Goal: Browse casually

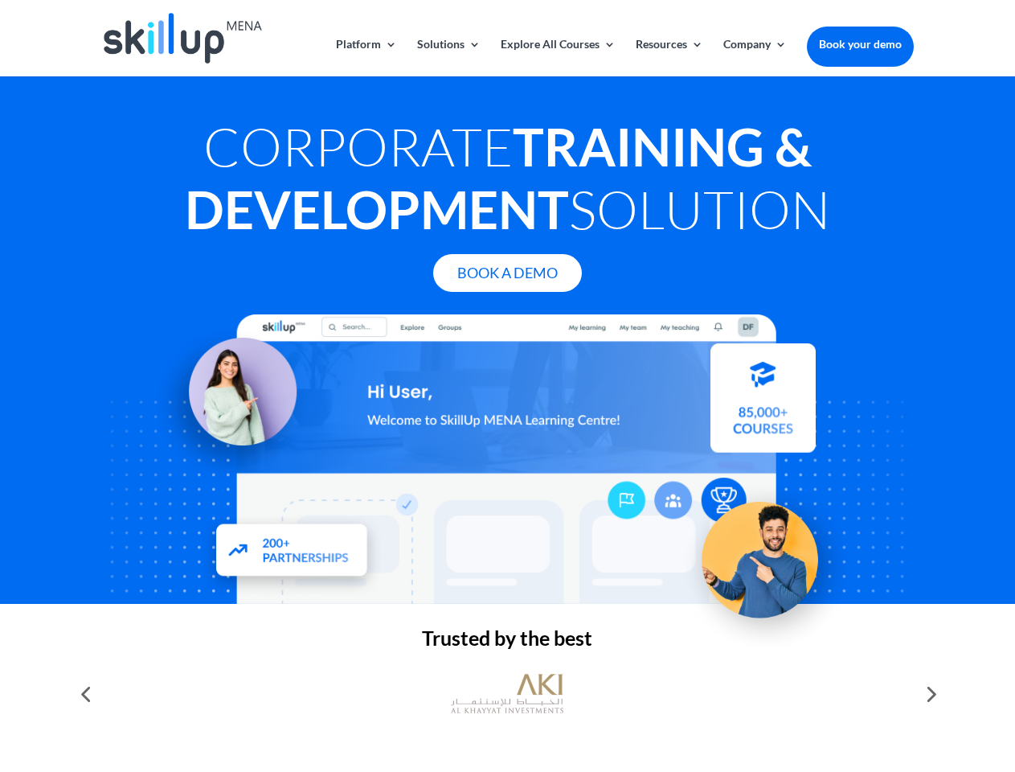
click at [507, 386] on div at bounding box center [507, 458] width 812 height 289
click at [448, 57] on link "Solutions" at bounding box center [449, 58] width 64 height 38
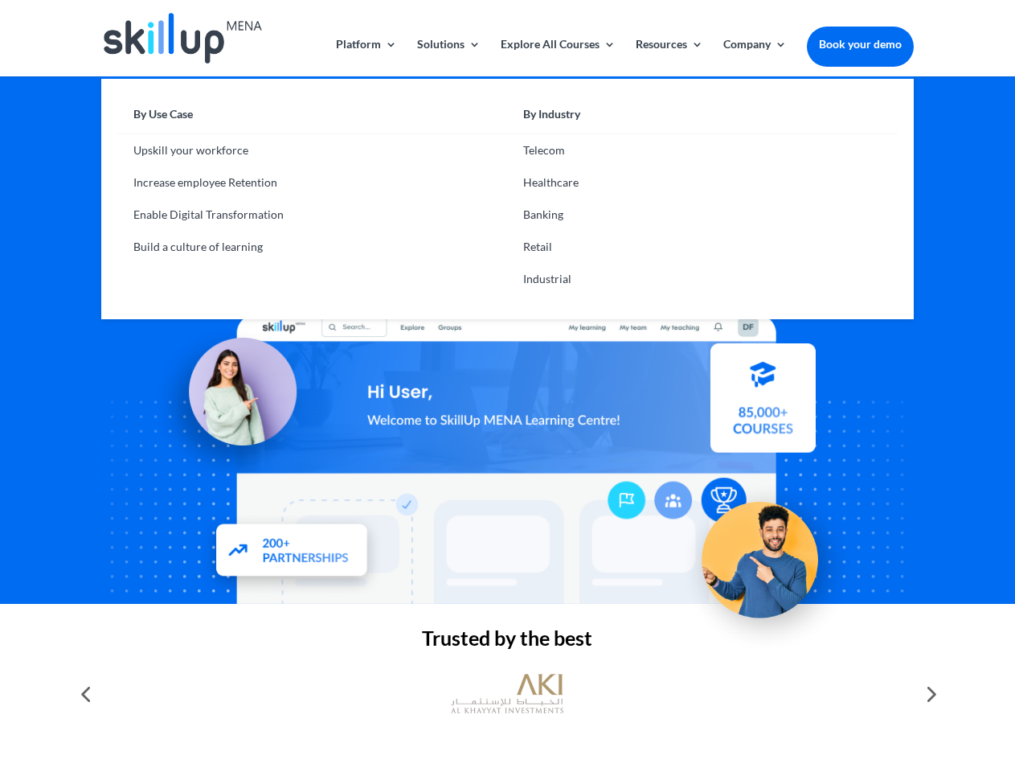
click at [557, 57] on link "Explore All Courses" at bounding box center [558, 58] width 115 height 38
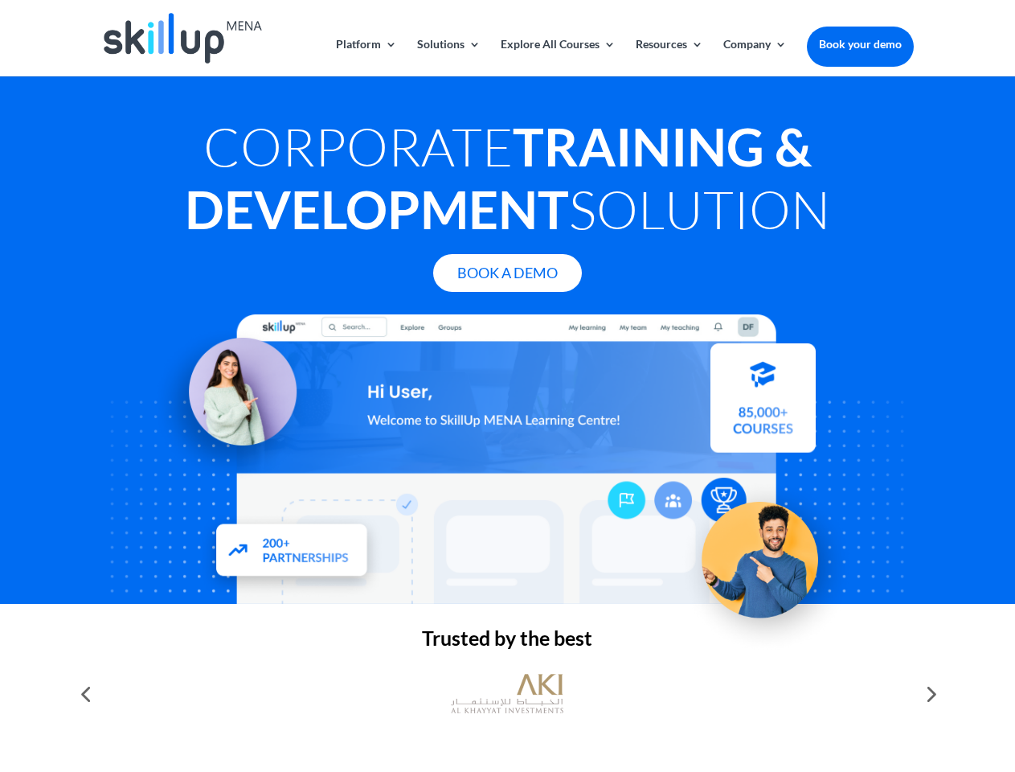
click at [668, 57] on link "Resources" at bounding box center [670, 58] width 68 height 38
click at [755, 57] on link "Company" at bounding box center [756, 58] width 64 height 38
click at [507, 694] on img at bounding box center [507, 694] width 113 height 56
